Goal: Transaction & Acquisition: Book appointment/travel/reservation

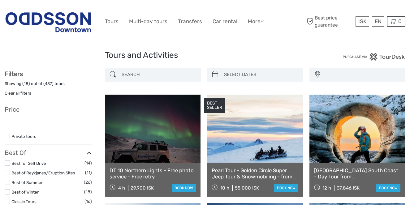
scroll to position [10, 0]
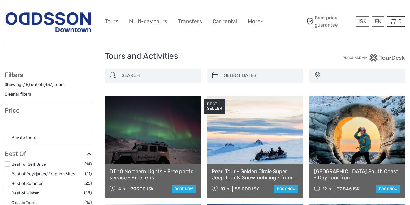
click at [134, 74] on input "search" at bounding box center [158, 75] width 79 height 11
type input "snorkeling"
select select
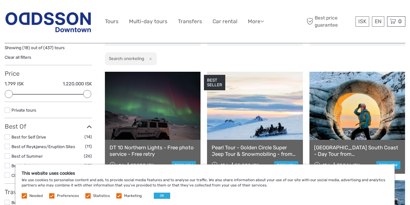
scroll to position [46, 0]
click at [164, 196] on button "OK" at bounding box center [162, 196] width 16 height 6
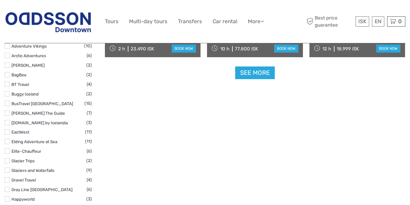
scroll to position [704, 0]
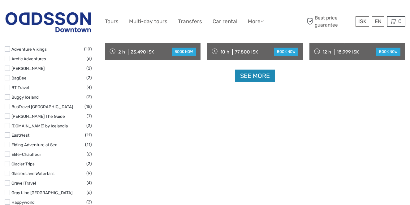
click at [246, 80] on link "See more" at bounding box center [255, 76] width 40 height 13
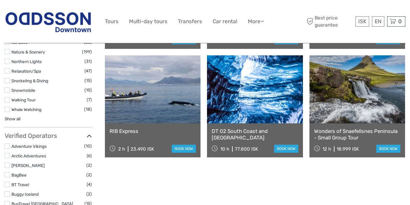
scroll to position [605, 0]
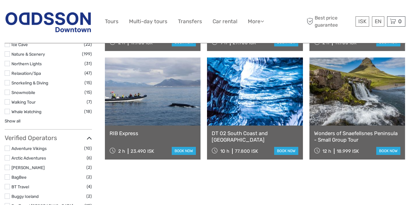
click at [7, 83] on label at bounding box center [7, 82] width 5 height 5
click at [0, 0] on input "checkbox" at bounding box center [0, 0] width 0 height 0
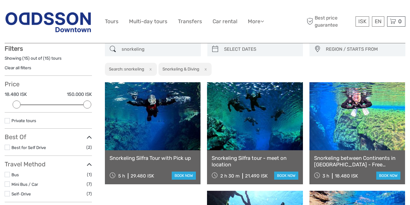
scroll to position [35, 0]
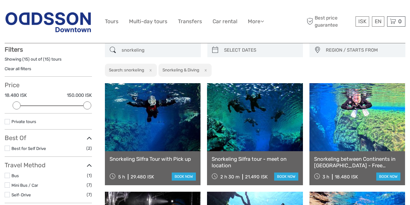
click at [135, 50] on input "snorkeling" at bounding box center [158, 50] width 79 height 11
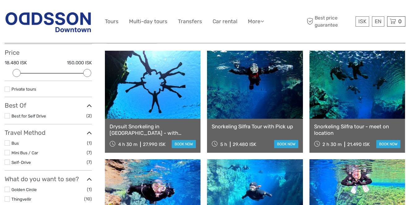
scroll to position [66, 0]
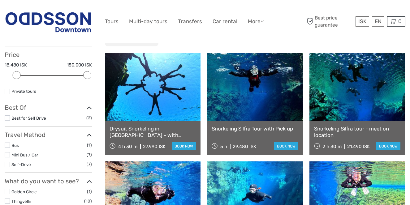
click at [277, 89] on link at bounding box center [255, 87] width 96 height 68
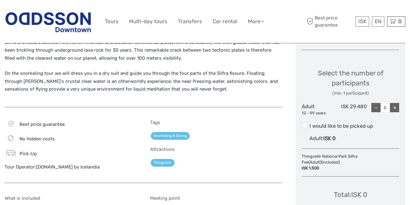
scroll to position [245, 0]
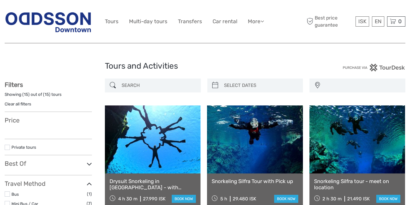
select select
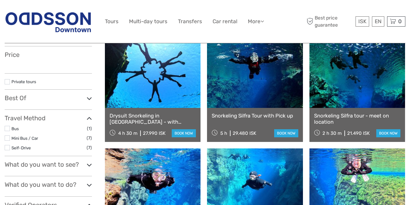
scroll to position [66, 0]
select select
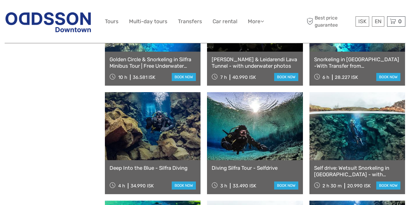
scroll to position [353, 0]
